Goal: Task Accomplishment & Management: Complete application form

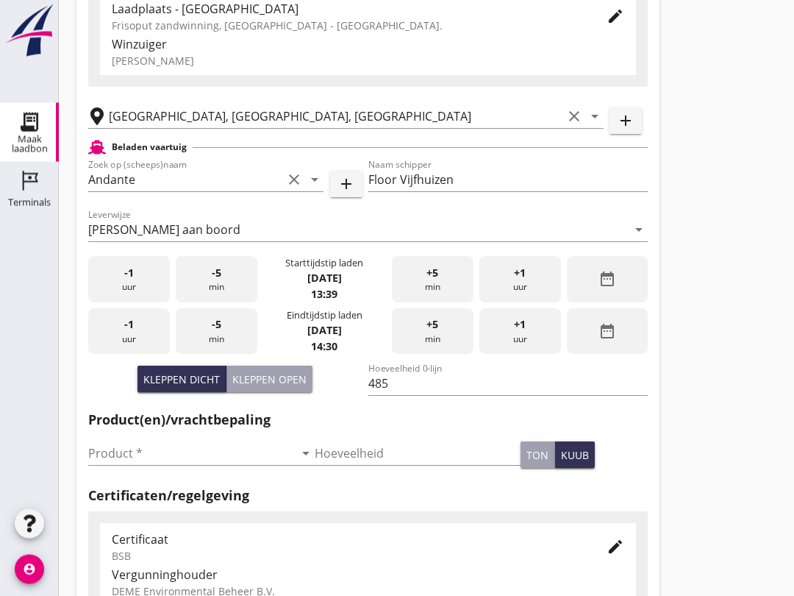
scroll to position [141, 0]
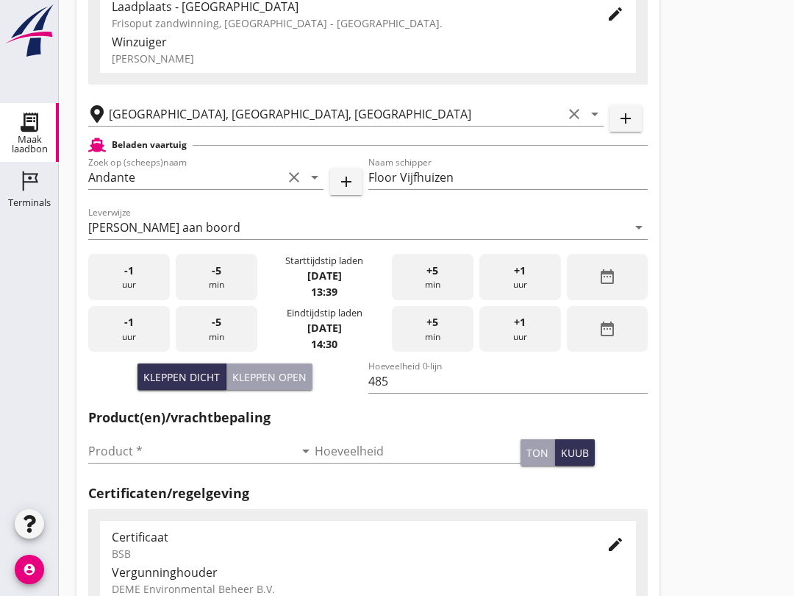
click at [145, 463] on input "Product *" at bounding box center [191, 451] width 206 height 24
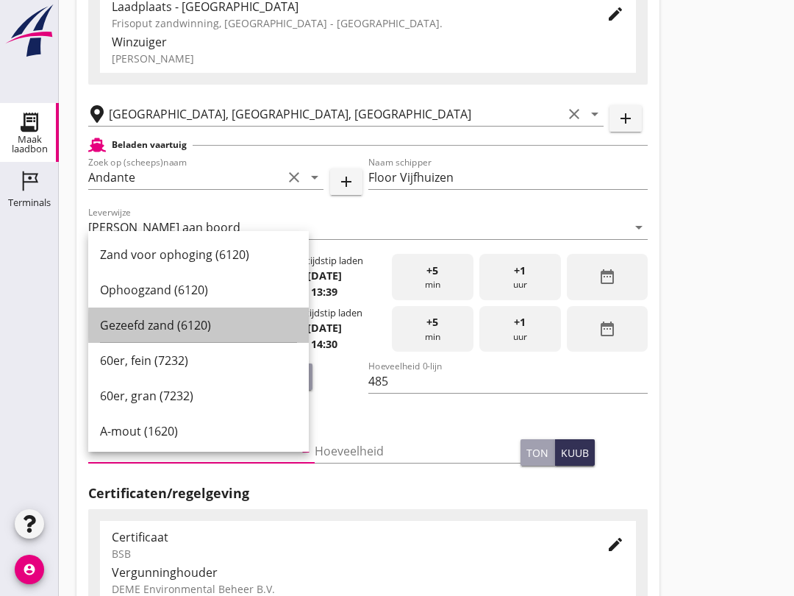
click at [197, 309] on div "Gezeefd zand (6120)" at bounding box center [198, 324] width 197 height 35
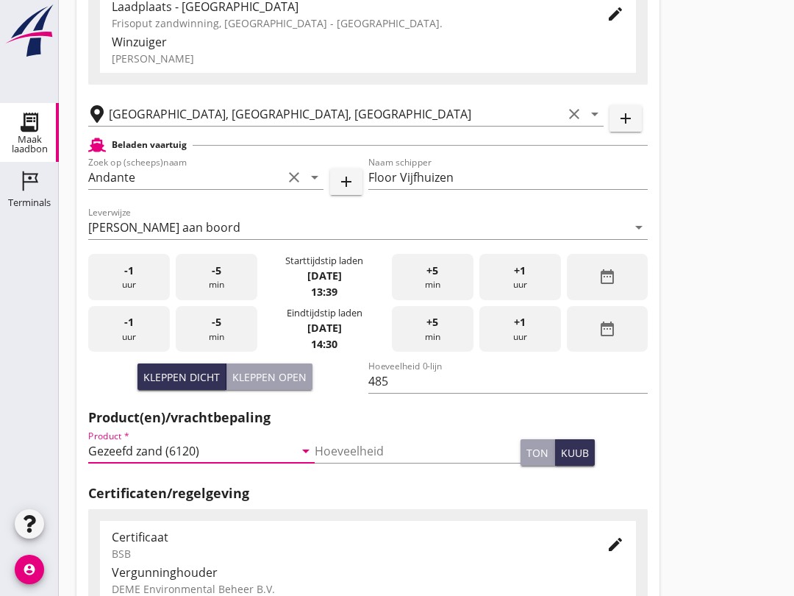
click at [231, 458] on input "Gezeefd zand (6120)" at bounding box center [191, 451] width 206 height 24
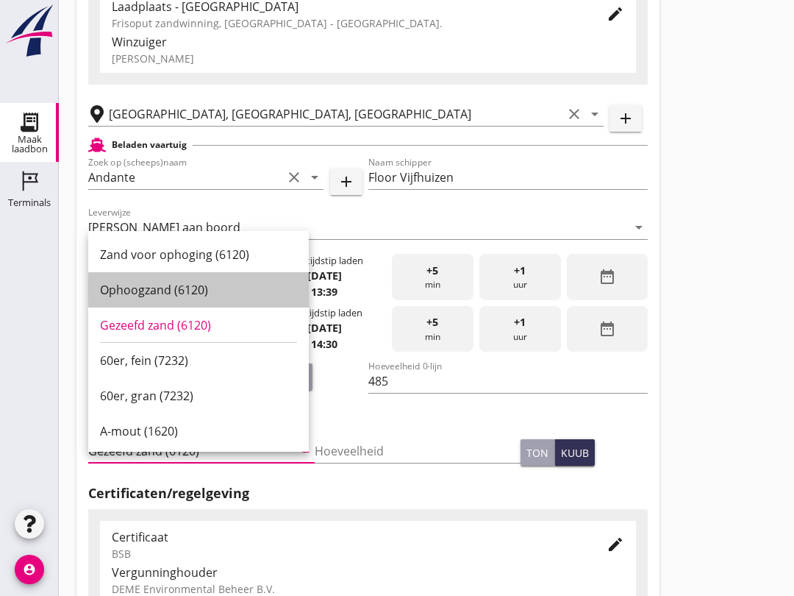
click at [194, 277] on div "Ophoogzand (6120)" at bounding box center [198, 289] width 197 height 35
type input "Ophoogzand (6120)"
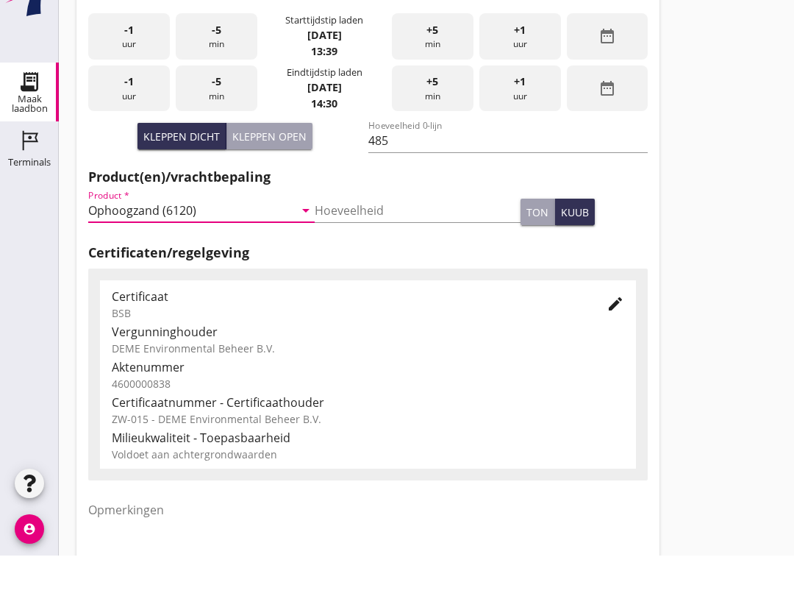
scroll to position [468, 0]
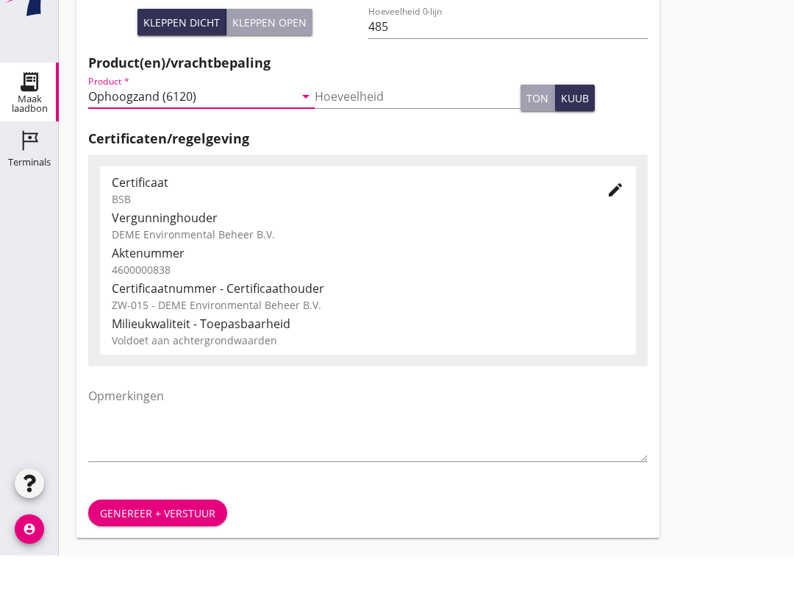
click at [188, 546] on div "Genereer + verstuur" at bounding box center [157, 553] width 115 height 15
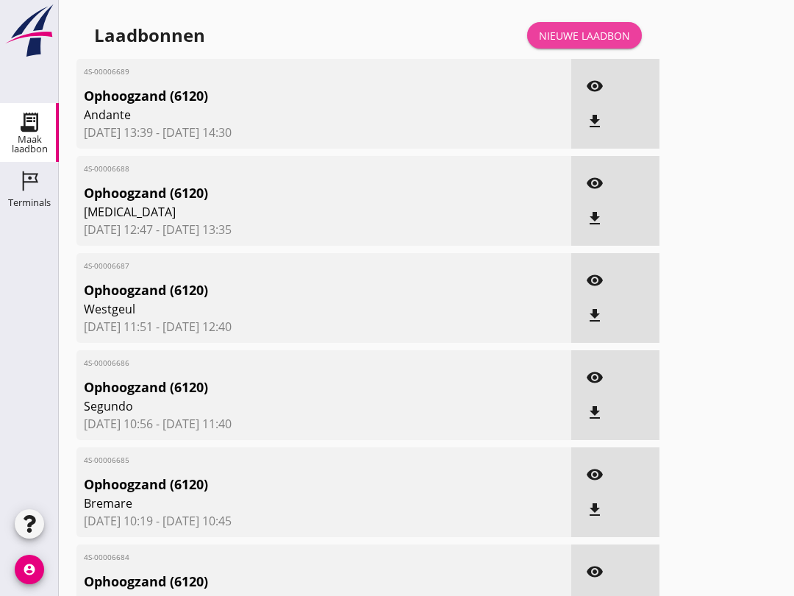
click at [592, 43] on div "Nieuwe laadbon" at bounding box center [584, 35] width 91 height 15
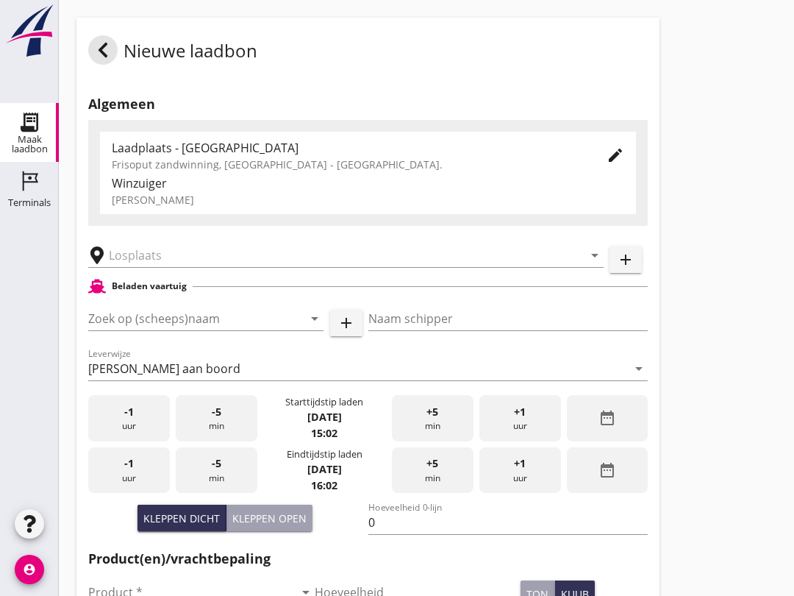
click at [146, 323] on input "Zoek op (scheeps)naam" at bounding box center [185, 319] width 194 height 24
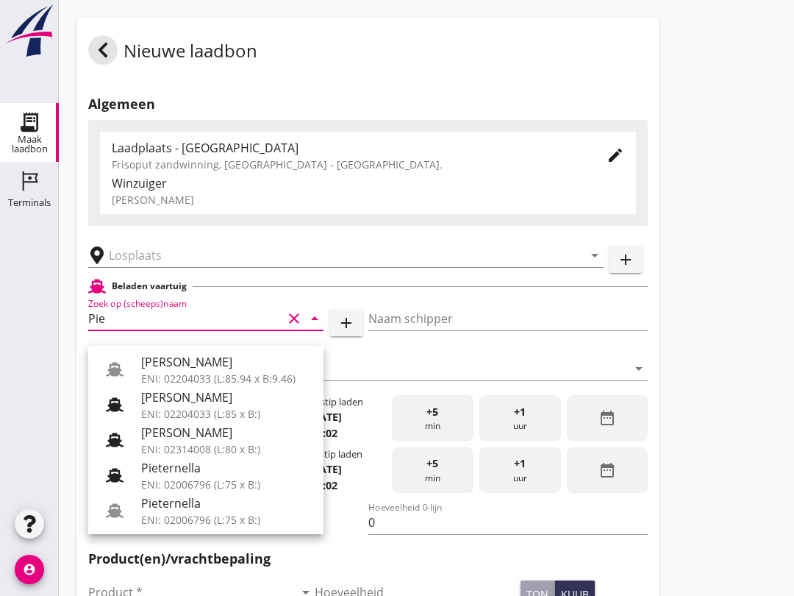
click at [201, 365] on div "[PERSON_NAME]" at bounding box center [226, 362] width 171 height 18
type input "[PERSON_NAME]"
type input "967"
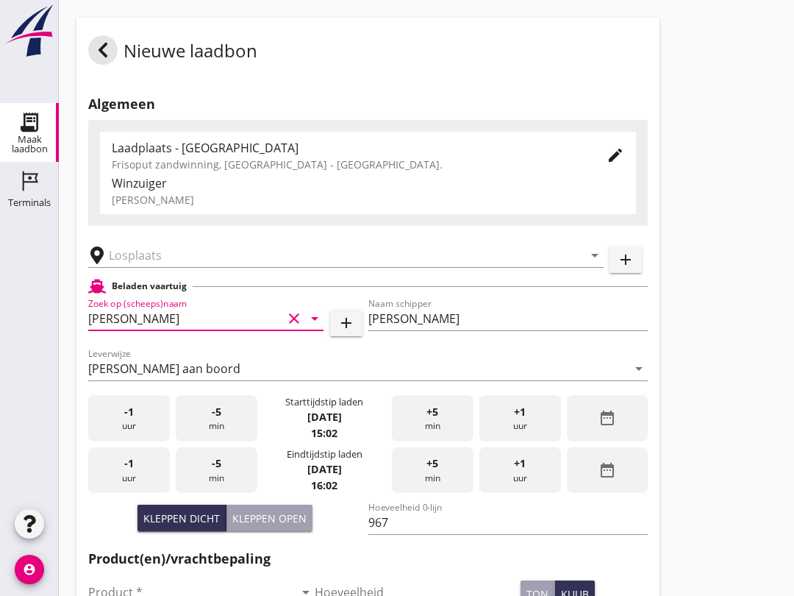
click at [192, 267] on input "text" at bounding box center [336, 255] width 454 height 24
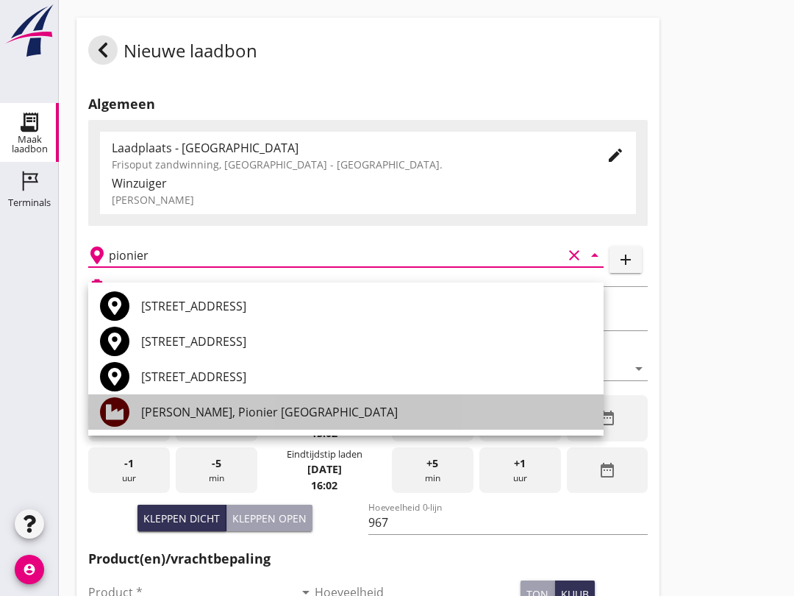
click at [285, 417] on div "[PERSON_NAME], Pionier [GEOGRAPHIC_DATA]" at bounding box center [366, 412] width 451 height 18
type input "[PERSON_NAME], Pionier [GEOGRAPHIC_DATA]"
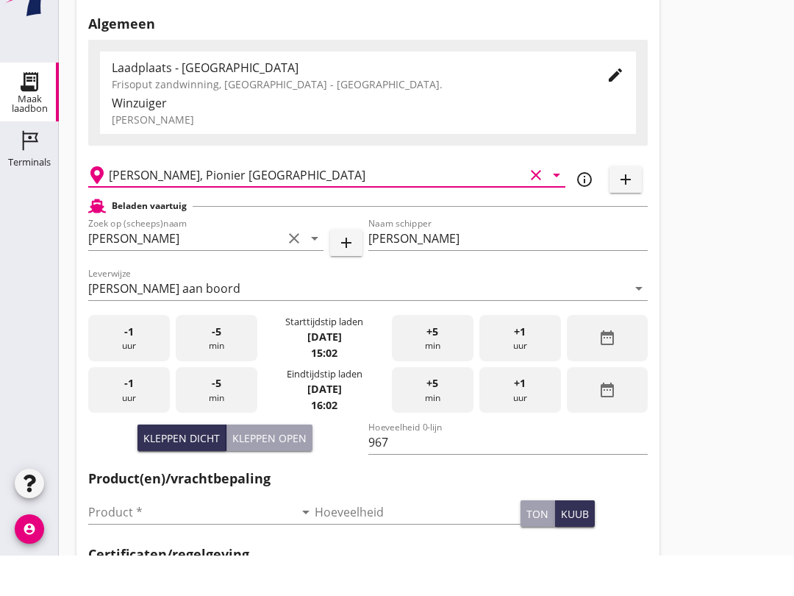
scroll to position [64, 0]
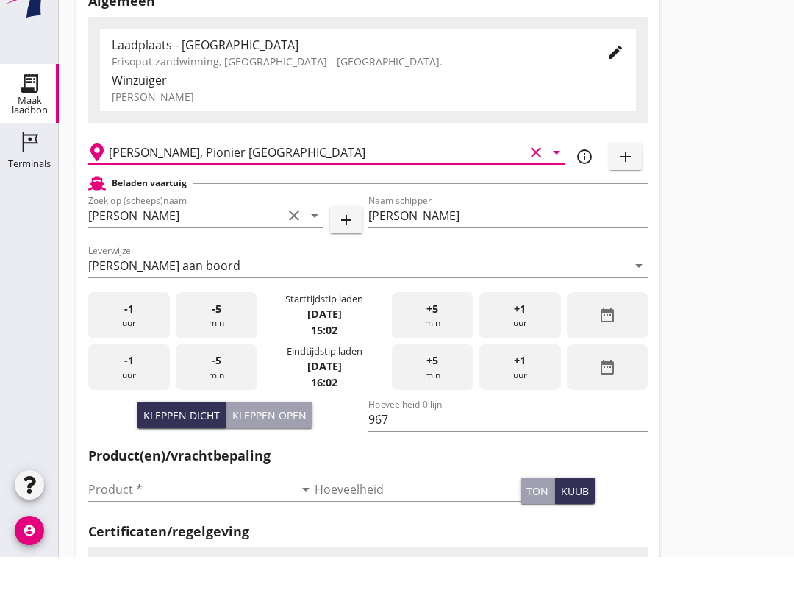
click at [287, 441] on button "Kleppen open" at bounding box center [270, 454] width 86 height 26
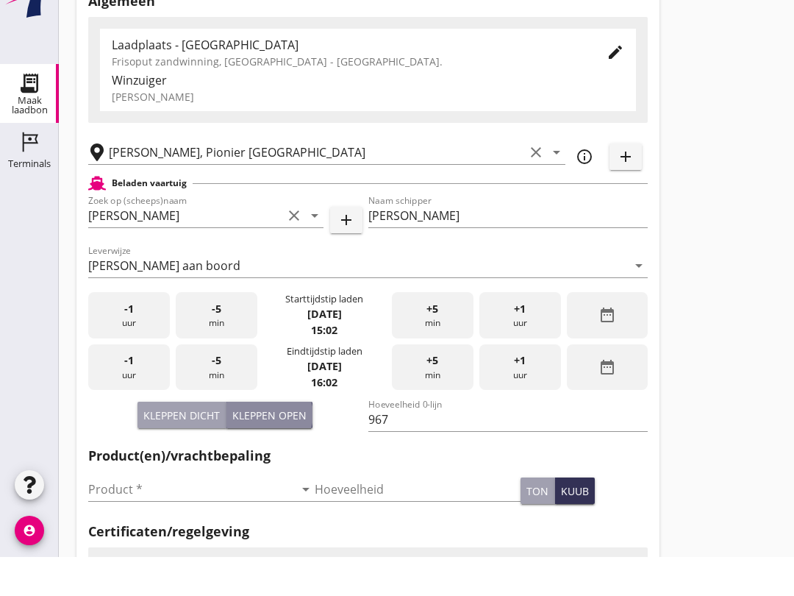
type input "793"
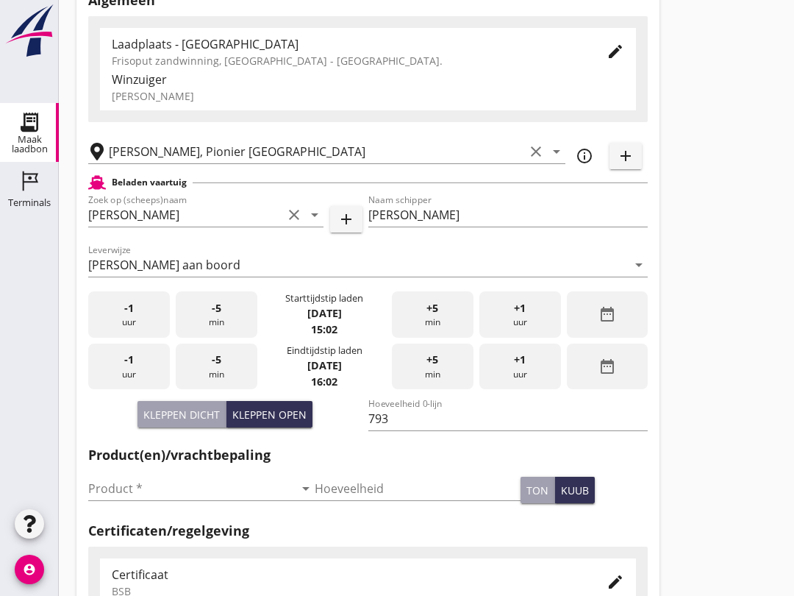
click at [201, 497] on input "Product *" at bounding box center [191, 489] width 206 height 24
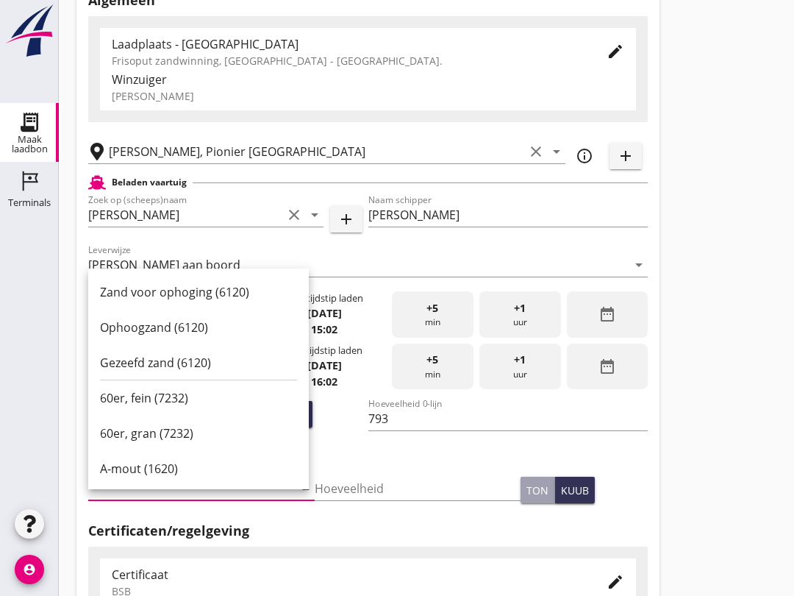
scroll to position [103, 0]
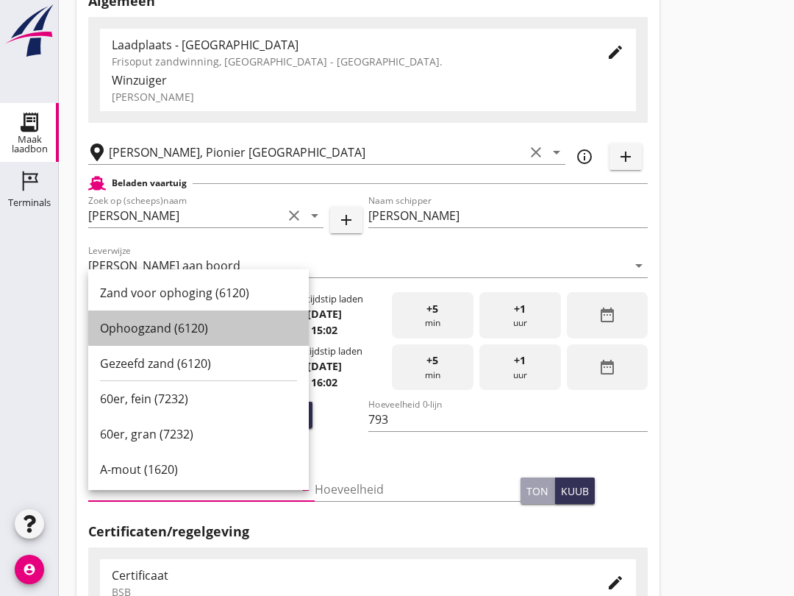
click at [196, 329] on div "Ophoogzand (6120)" at bounding box center [198, 328] width 197 height 18
type input "Ophoogzand (6120)"
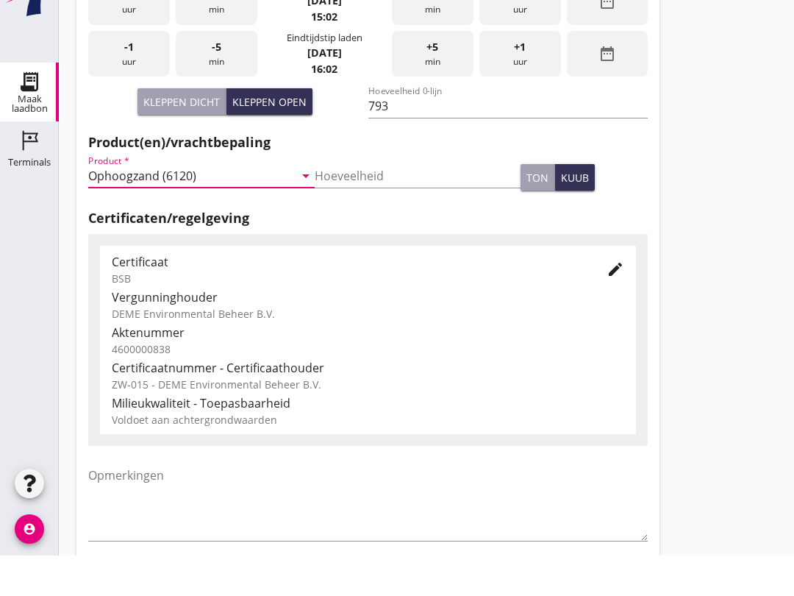
scroll to position [468, 0]
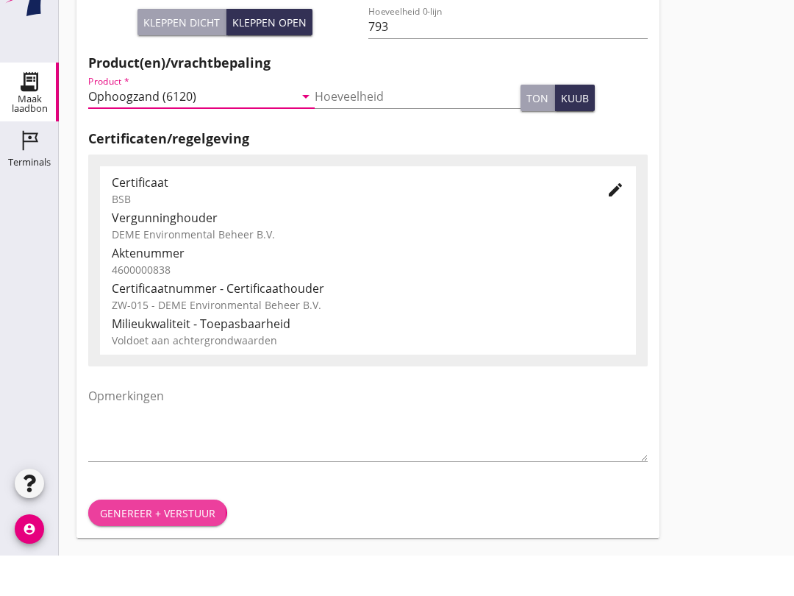
click at [186, 546] on div "Genereer + verstuur" at bounding box center [157, 553] width 115 height 15
